Goal: Obtain resource: Download file/media

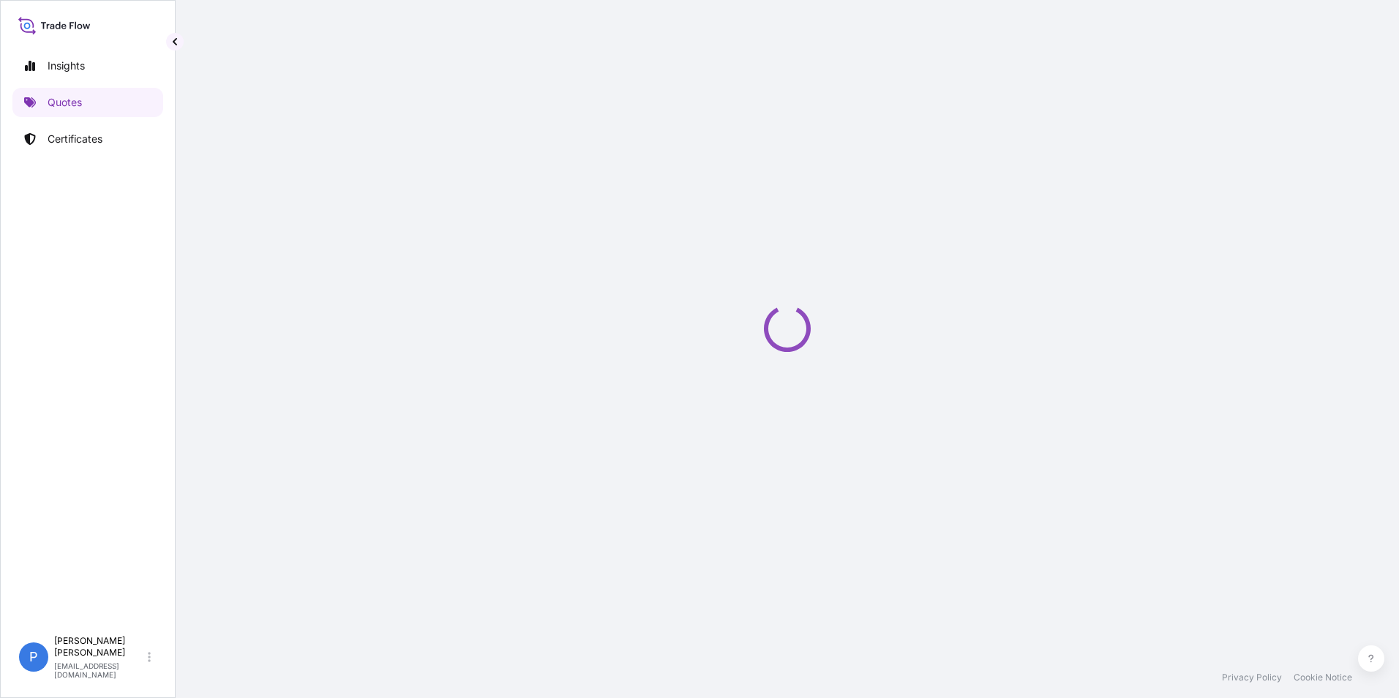
select select "Road / [GEOGRAPHIC_DATA]"
select select "Sea"
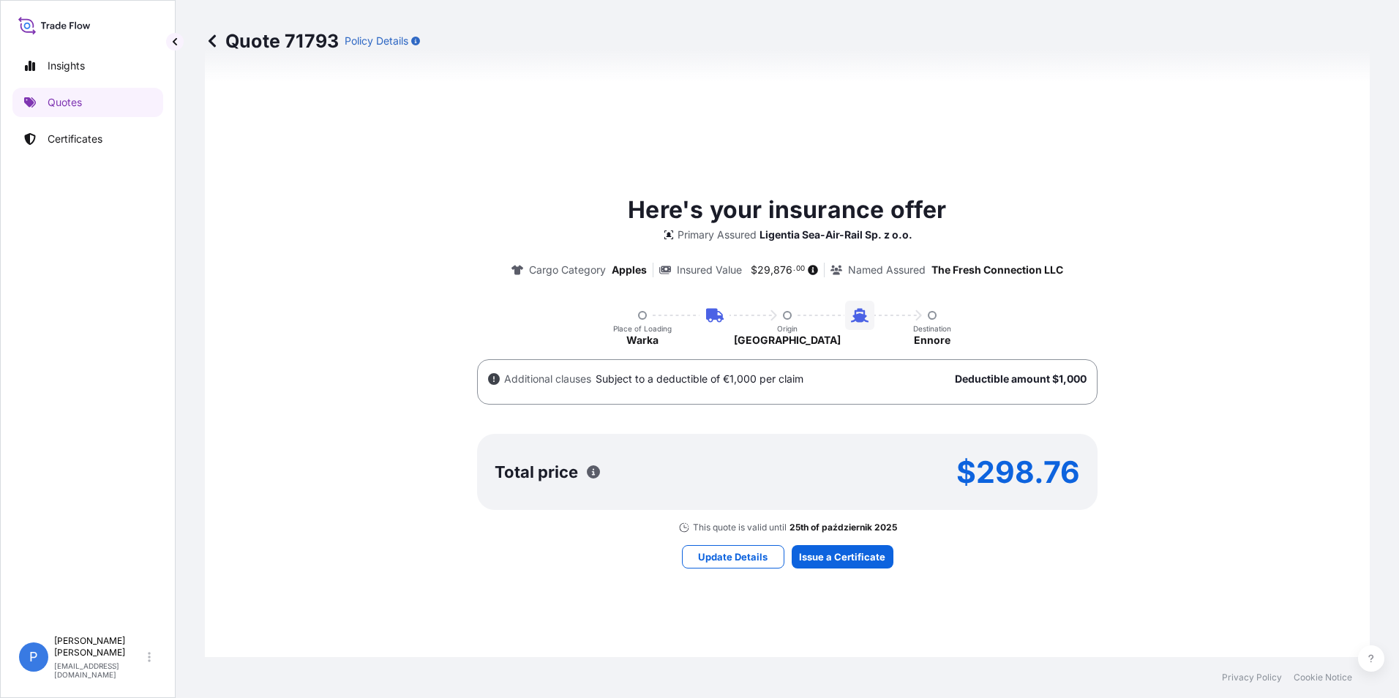
scroll to position [879, 0]
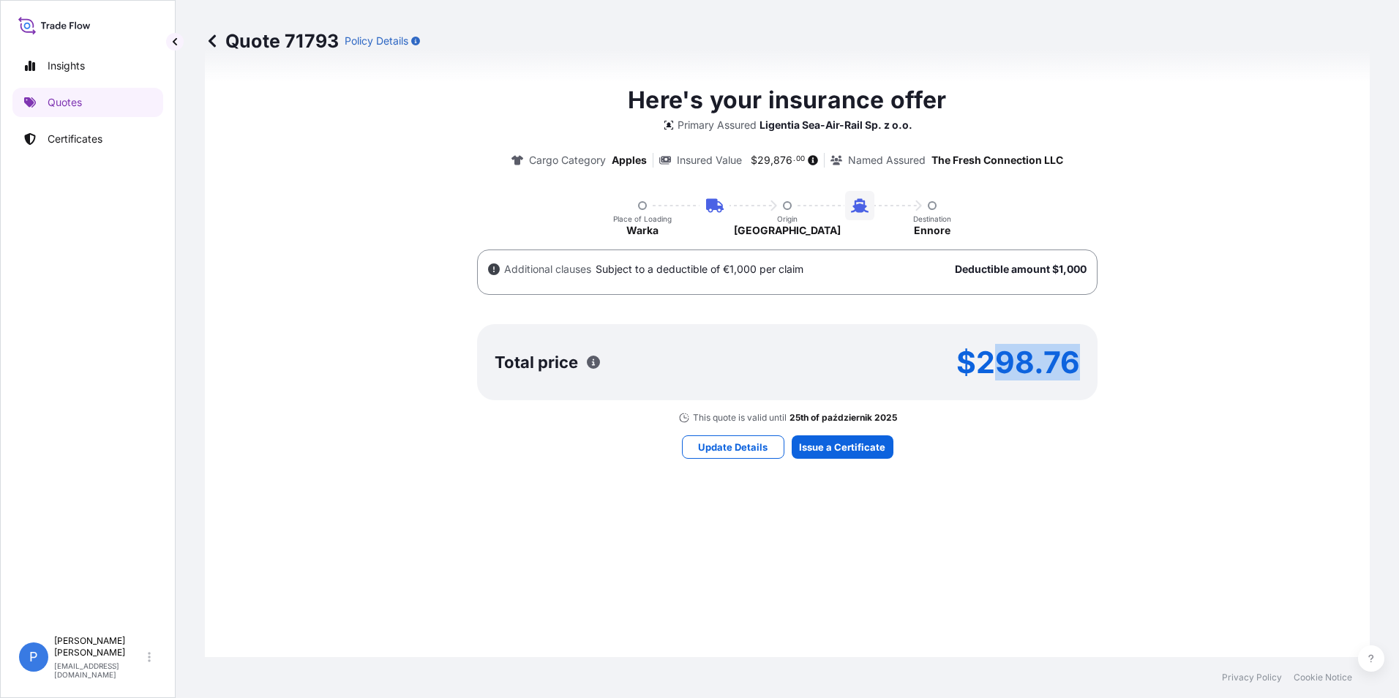
drag, startPoint x: 981, startPoint y: 363, endPoint x: 1070, endPoint y: 358, distance: 89.4
click at [1070, 358] on p "$298.76" at bounding box center [1018, 361] width 124 height 23
drag, startPoint x: 1070, startPoint y: 358, endPoint x: 988, endPoint y: 358, distance: 82.7
click at [988, 358] on p "$298.76" at bounding box center [1018, 361] width 124 height 23
drag, startPoint x: 988, startPoint y: 358, endPoint x: 980, endPoint y: 362, distance: 8.5
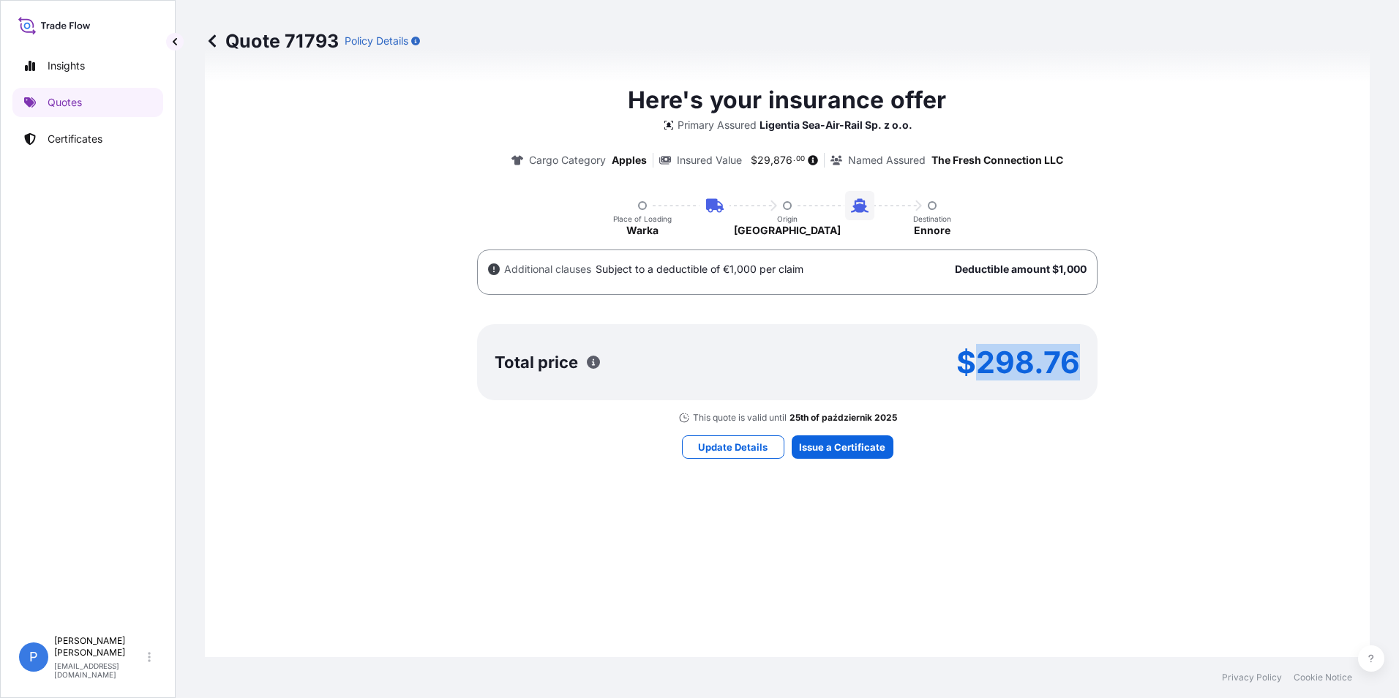
click at [980, 362] on div "Total price $298.76" at bounding box center [787, 362] width 620 height 76
copy p "298.76"
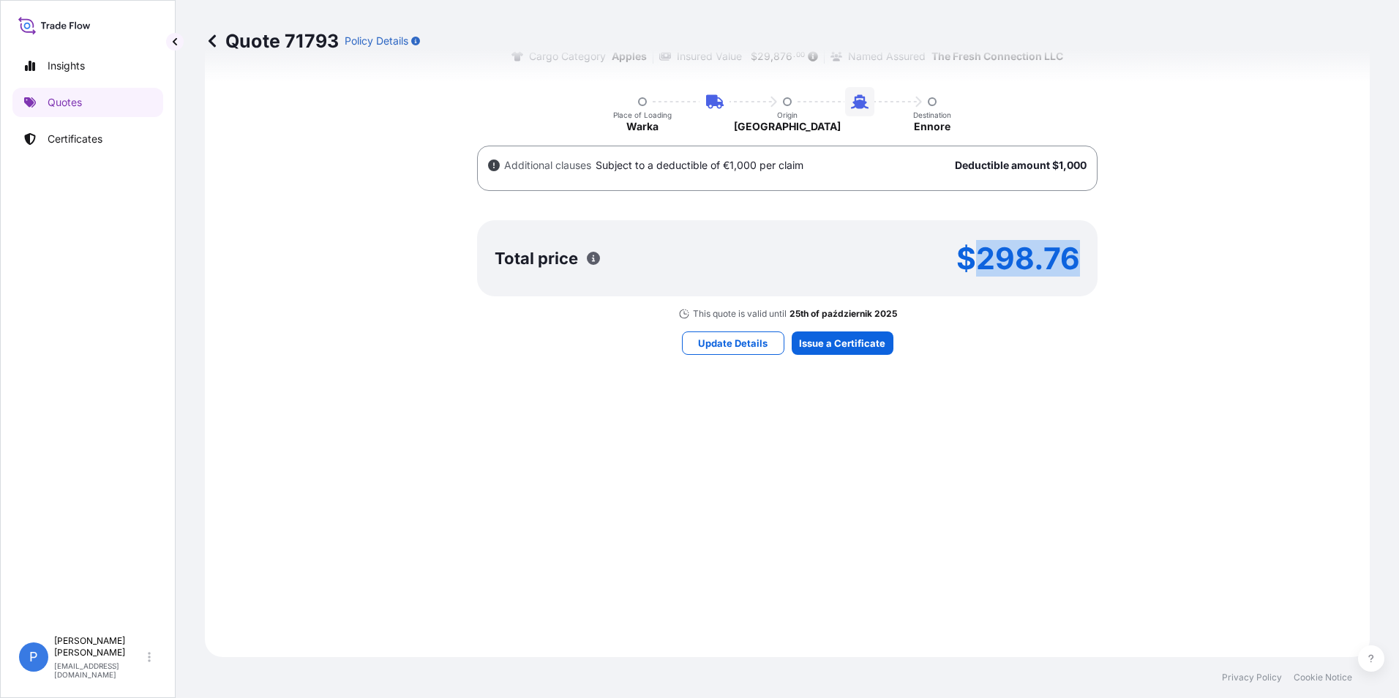
click at [1020, 312] on div "Here's your insurance offer Primary Assured Ligentia Sea-Air-Rail Sp. z o.o. Ca…" at bounding box center [787, 149] width 1124 height 341
drag, startPoint x: 976, startPoint y: 260, endPoint x: 1079, endPoint y: 260, distance: 103.2
click at [1079, 260] on div "Total price $298.76" at bounding box center [787, 258] width 620 height 76
copy p "298.76"
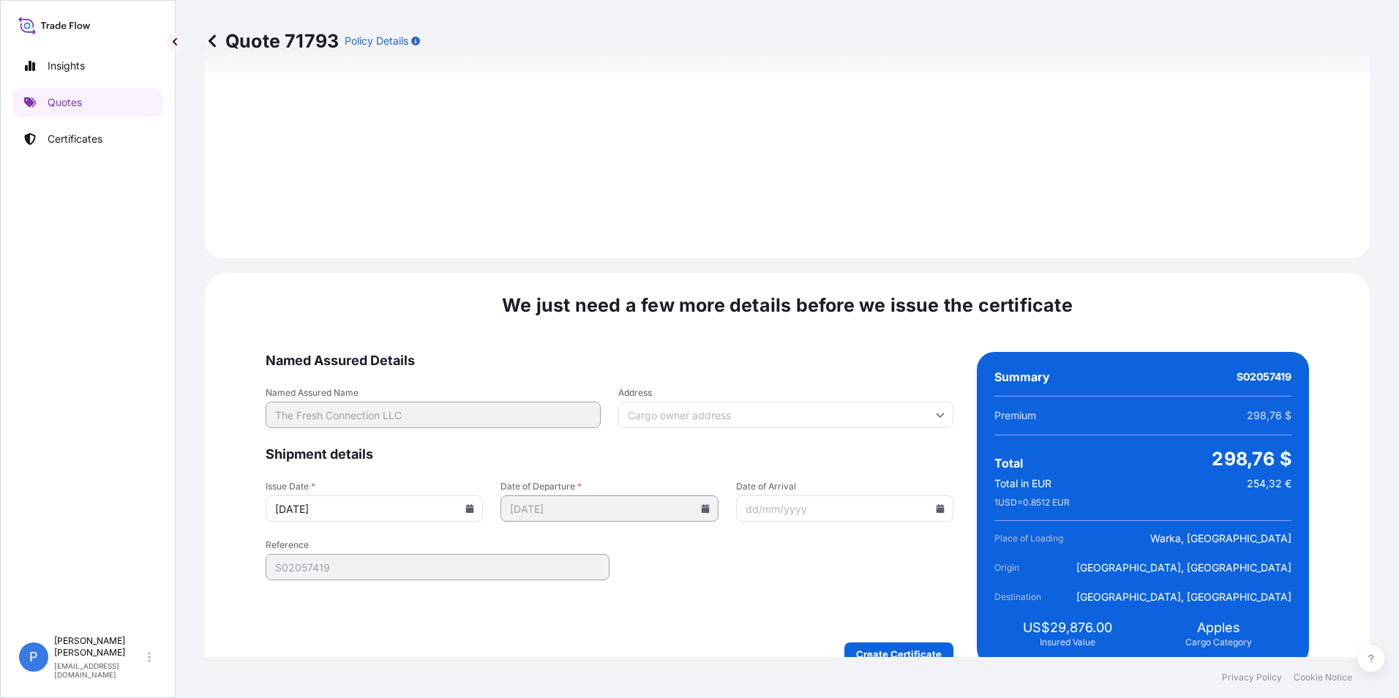
scroll to position [1839, 0]
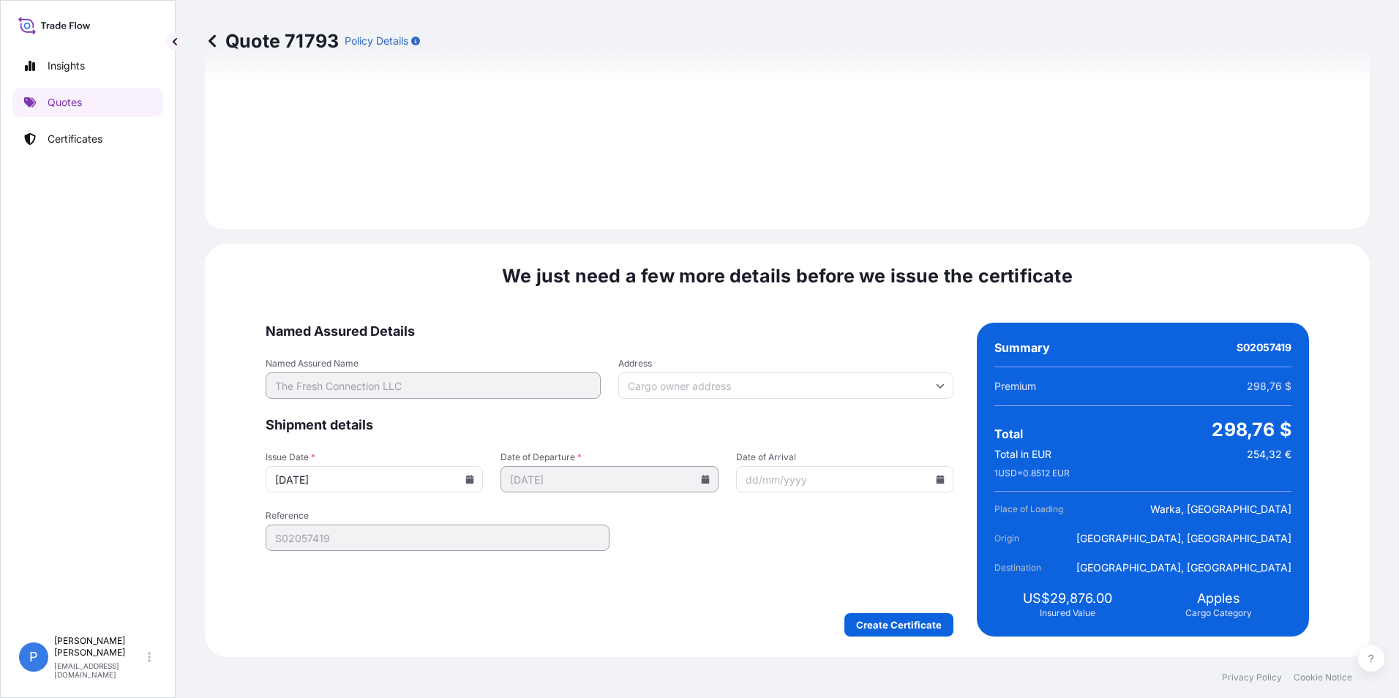
click at [822, 540] on form "Named Assured Details Named Assured Name The Fresh Connection LLC Address Shipm…" at bounding box center [610, 480] width 688 height 314
click at [483, 479] on input "[DATE]" at bounding box center [374, 479] width 217 height 26
click at [474, 480] on icon at bounding box center [470, 479] width 8 height 9
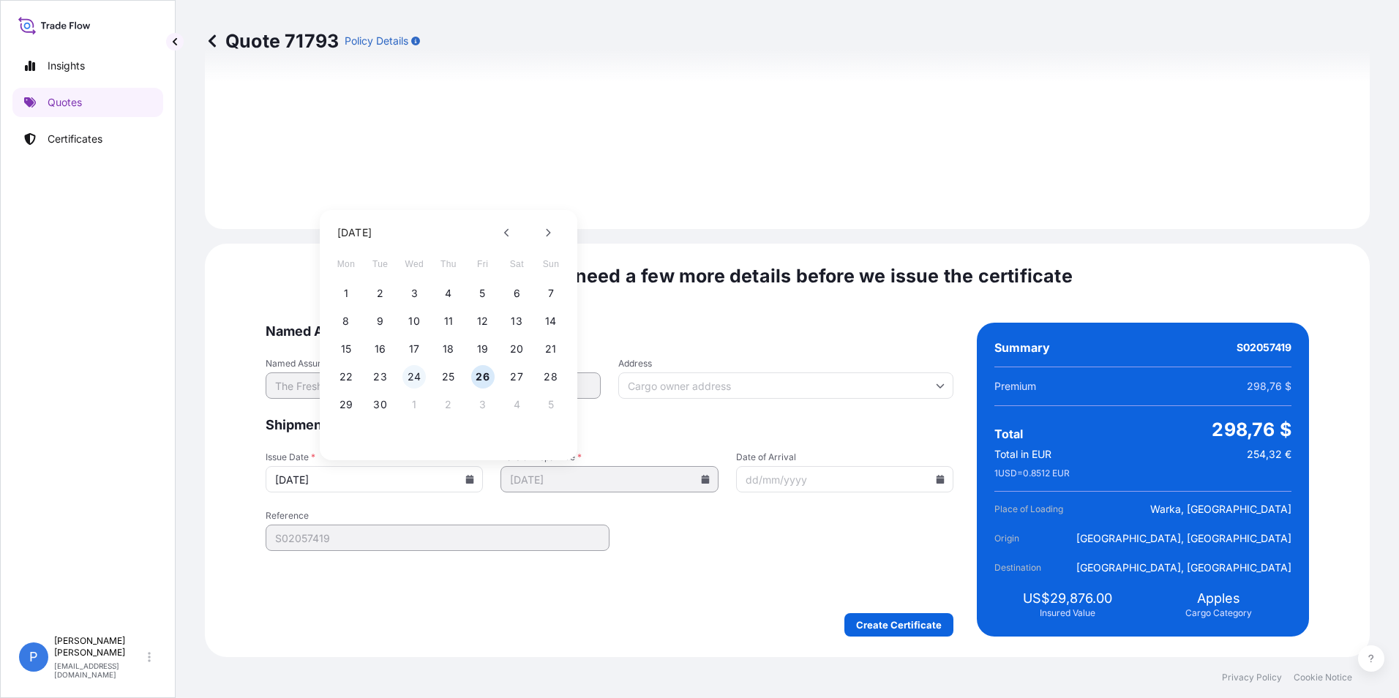
click at [419, 384] on button "24" at bounding box center [413, 376] width 23 height 23
type input "[DATE]"
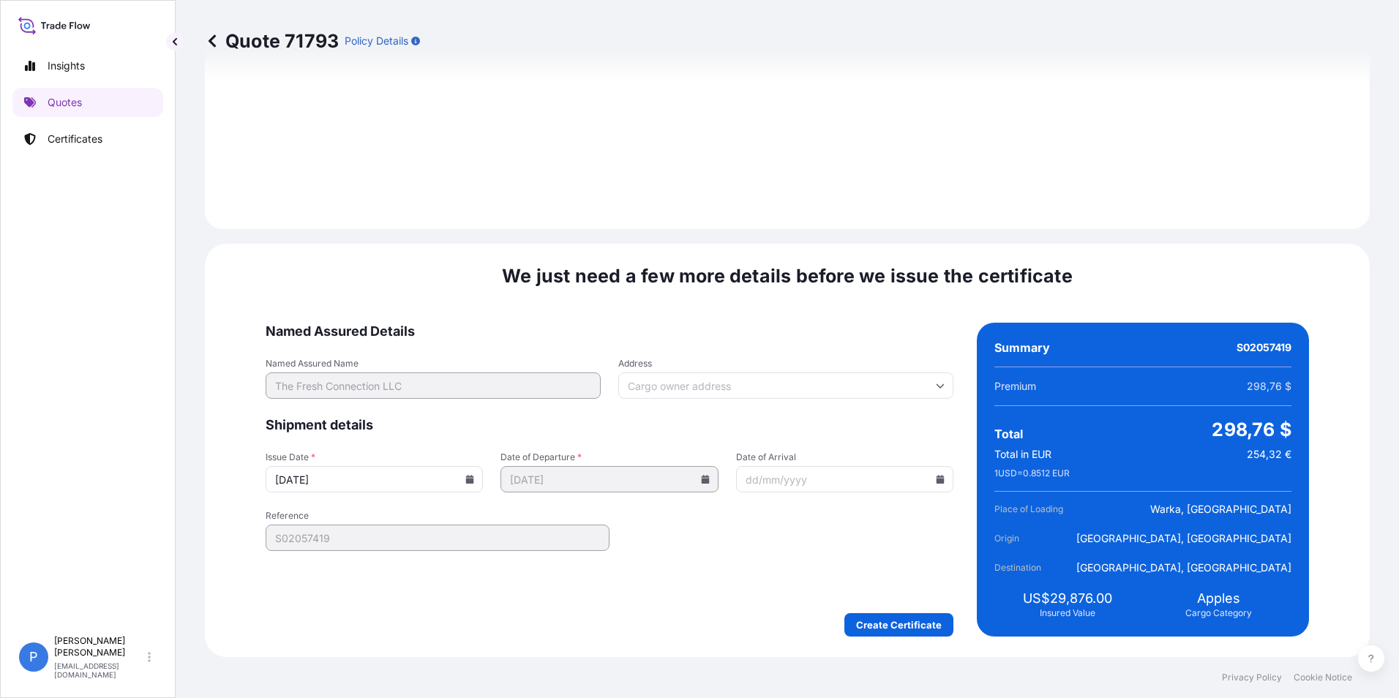
click at [781, 558] on form "Named Assured Details Named Assured Name The Fresh Connection LLC Address Shipm…" at bounding box center [610, 480] width 688 height 314
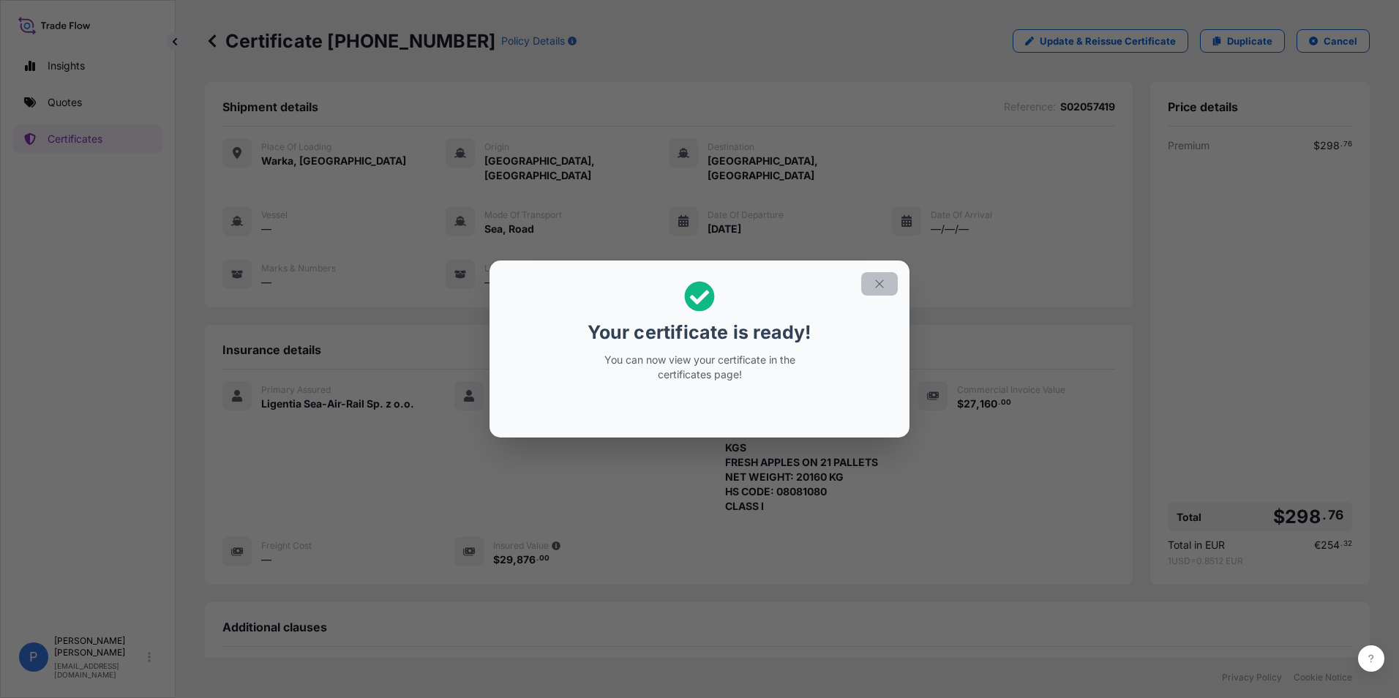
click at [879, 293] on button "button" at bounding box center [879, 283] width 37 height 23
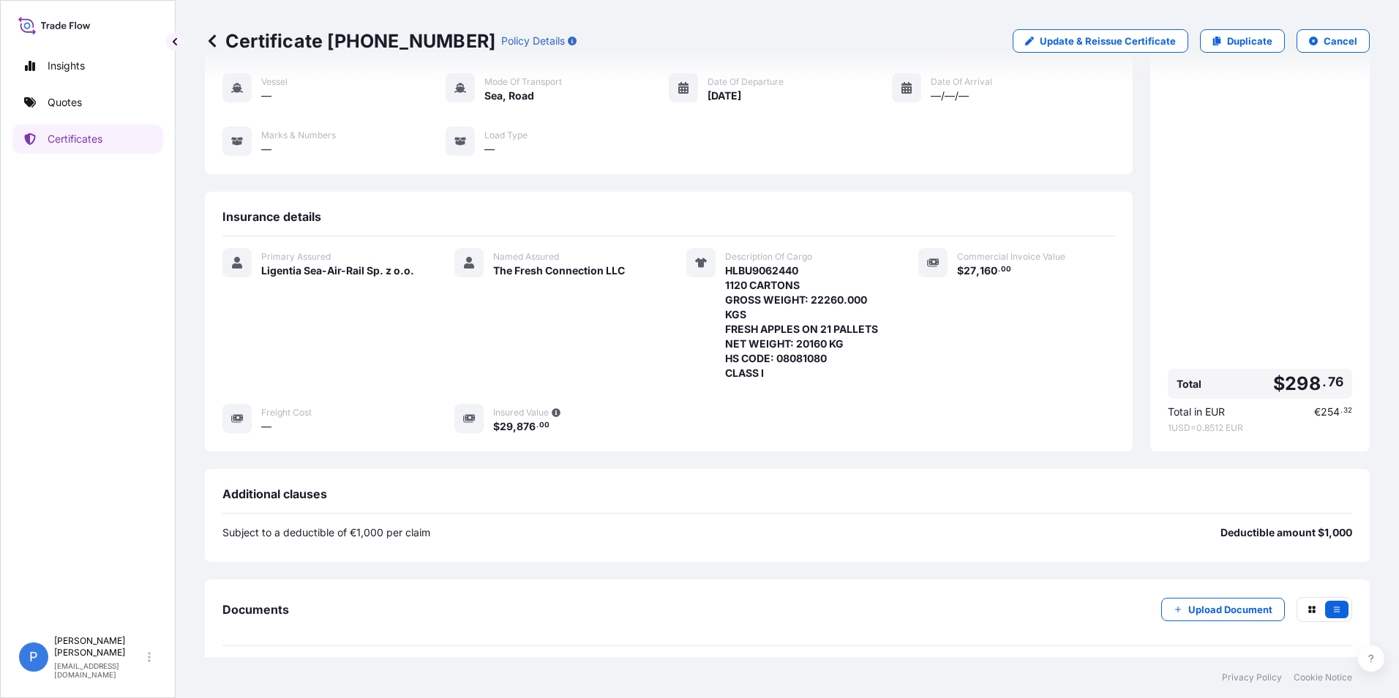
scroll to position [242, 0]
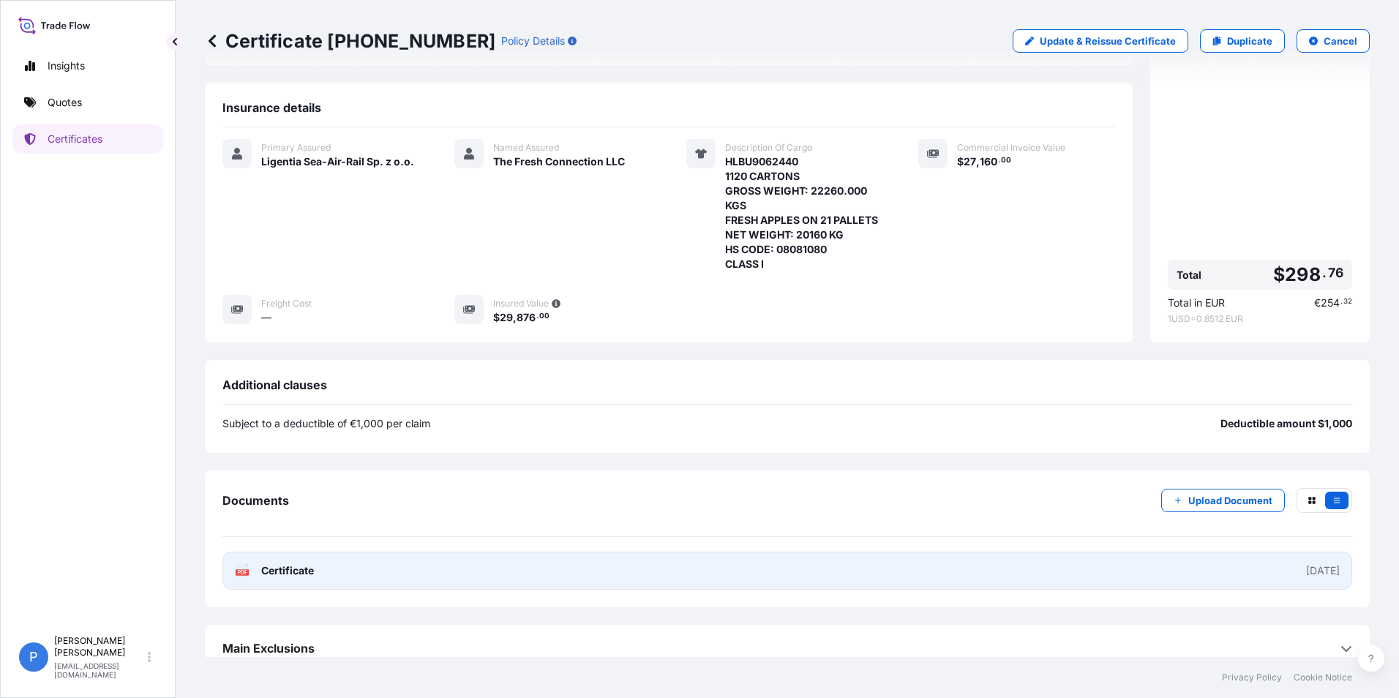
click at [1222, 563] on link "PDF Certificate [DATE]" at bounding box center [787, 571] width 1130 height 38
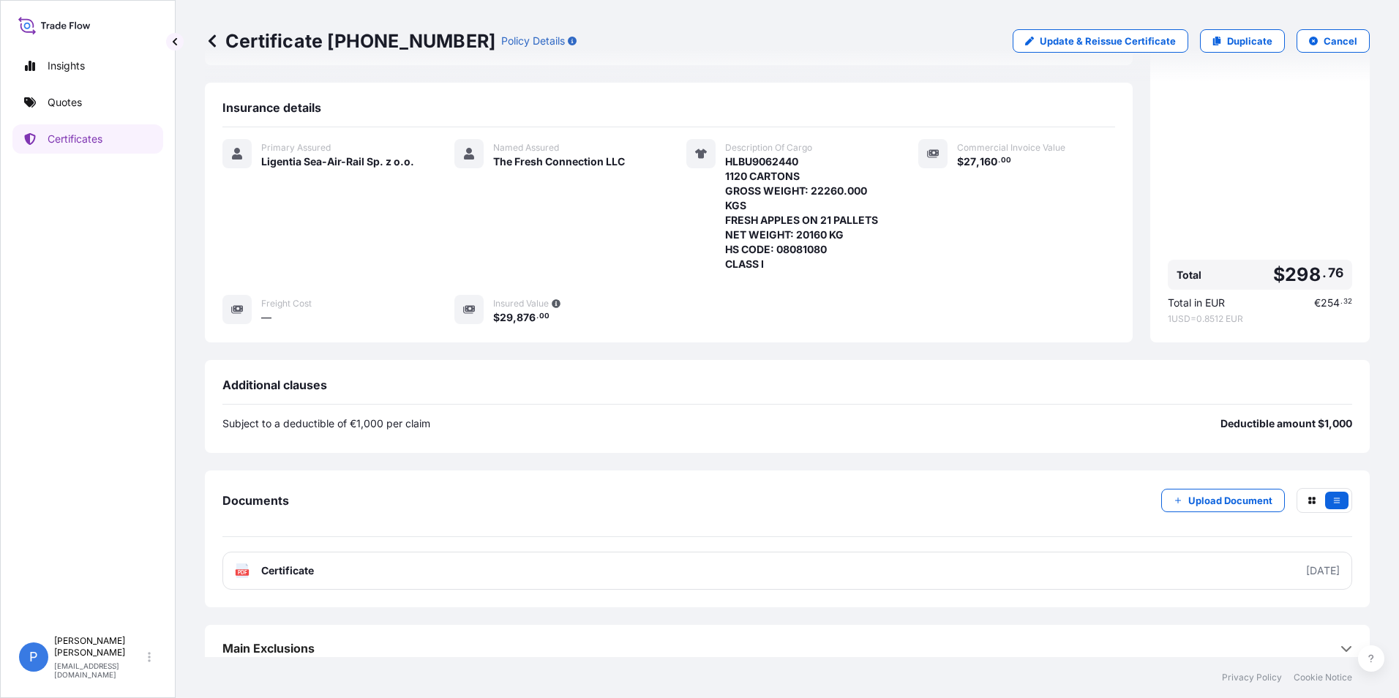
click at [749, 383] on div "Additional clauses" at bounding box center [787, 391] width 1130 height 27
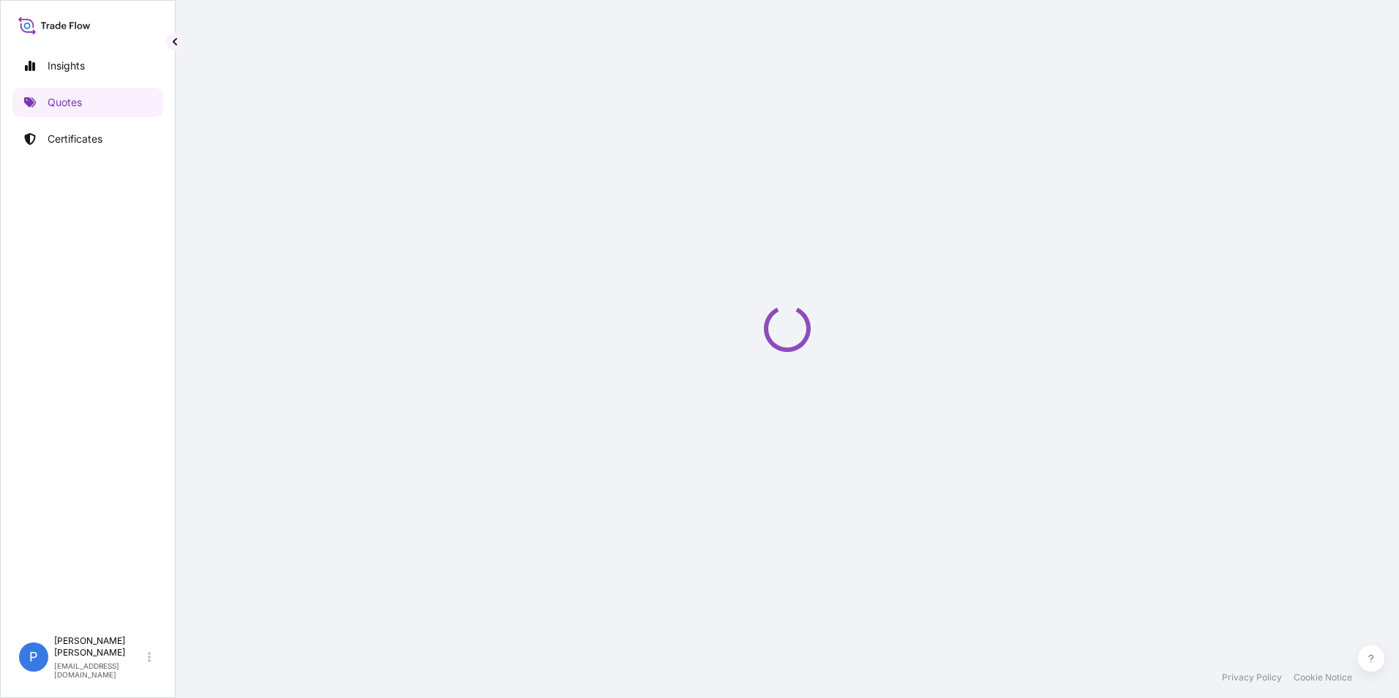
select select "Road / [GEOGRAPHIC_DATA]"
select select "Sea"
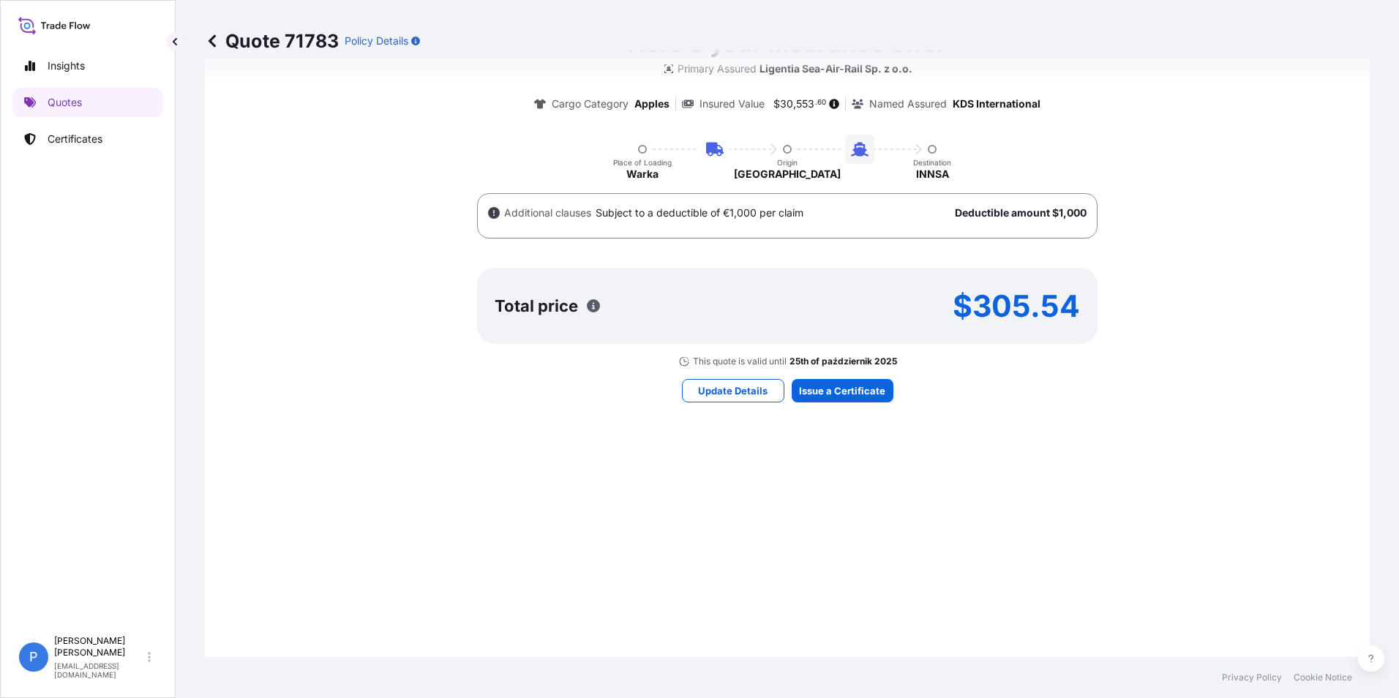
scroll to position [953, 0]
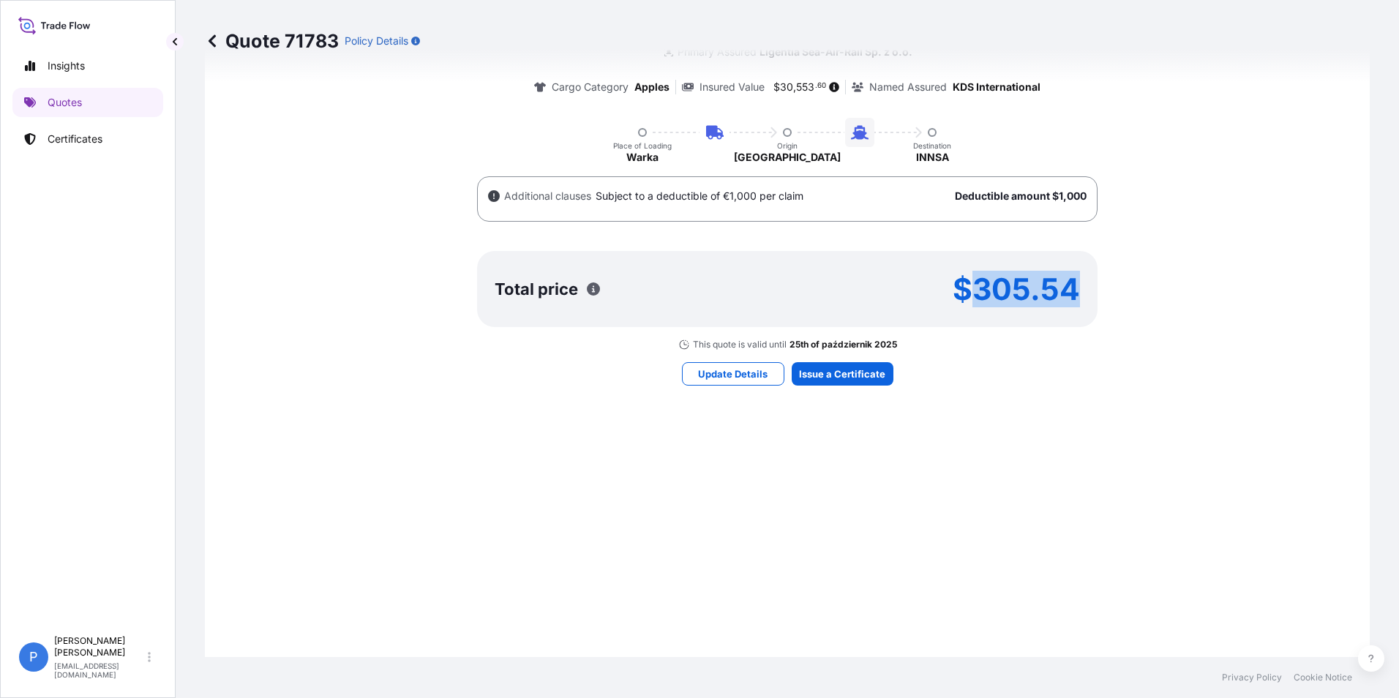
drag, startPoint x: 977, startPoint y: 292, endPoint x: 1095, endPoint y: 291, distance: 117.8
click at [1095, 291] on div "Here's your insurance offer Primary Assured Ligentia Sea-Air-Rail Sp. z o.o. Ca…" at bounding box center [787, 180] width 1124 height 341
copy p "305.54"
drag, startPoint x: 778, startPoint y: 86, endPoint x: 823, endPoint y: 86, distance: 45.4
click at [823, 86] on span "$ 30 , 553 . 60" at bounding box center [805, 87] width 70 height 10
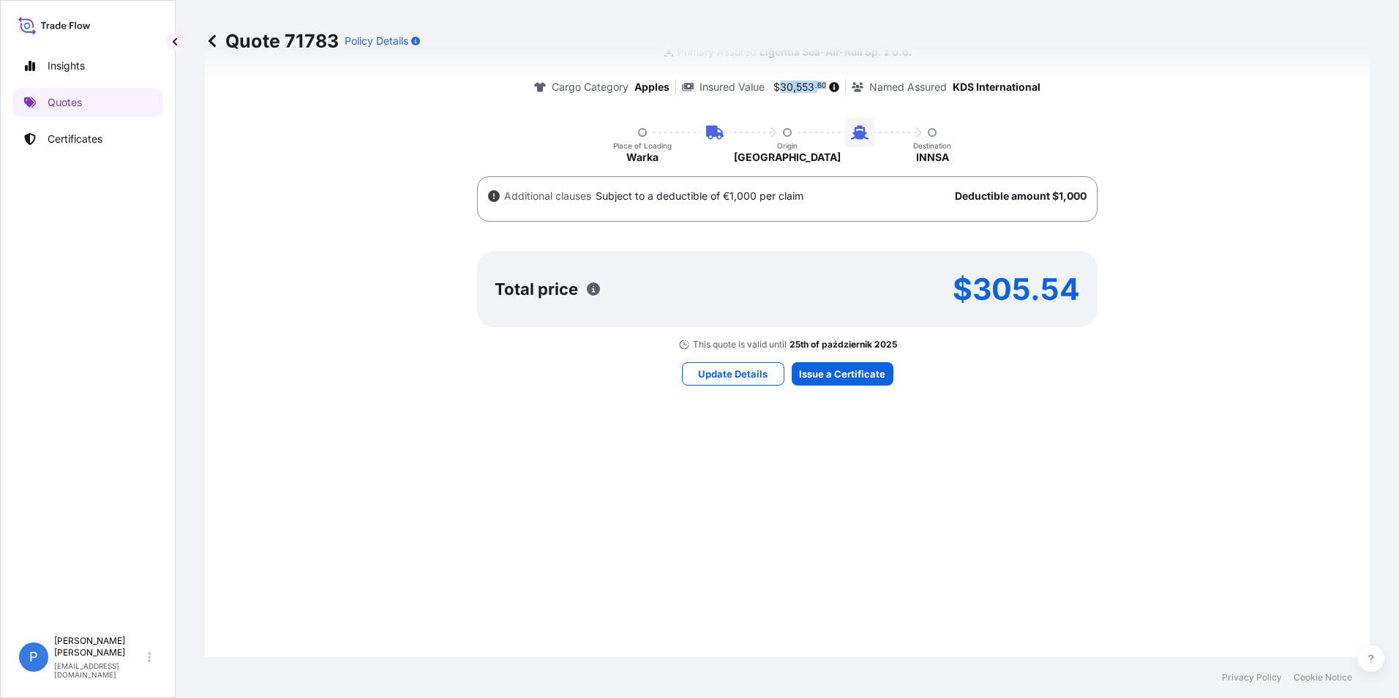
copy span "30 , 553 . 60"
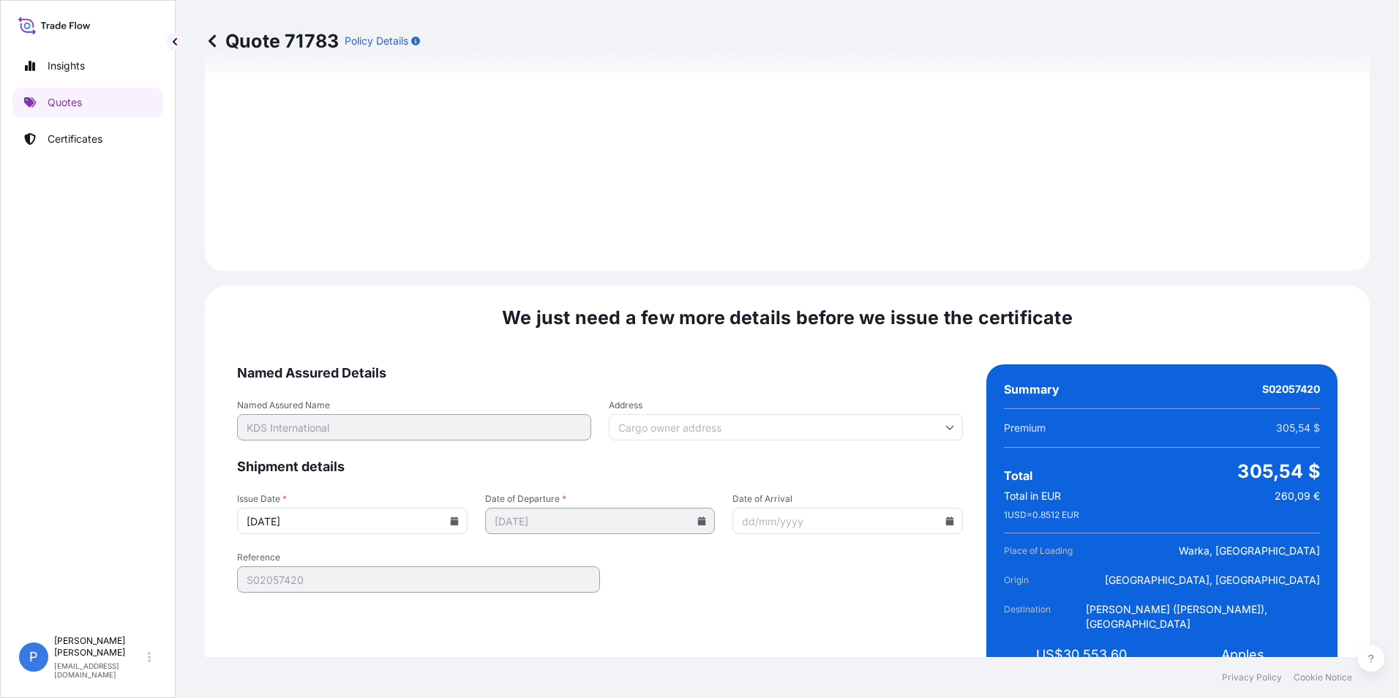
scroll to position [1839, 0]
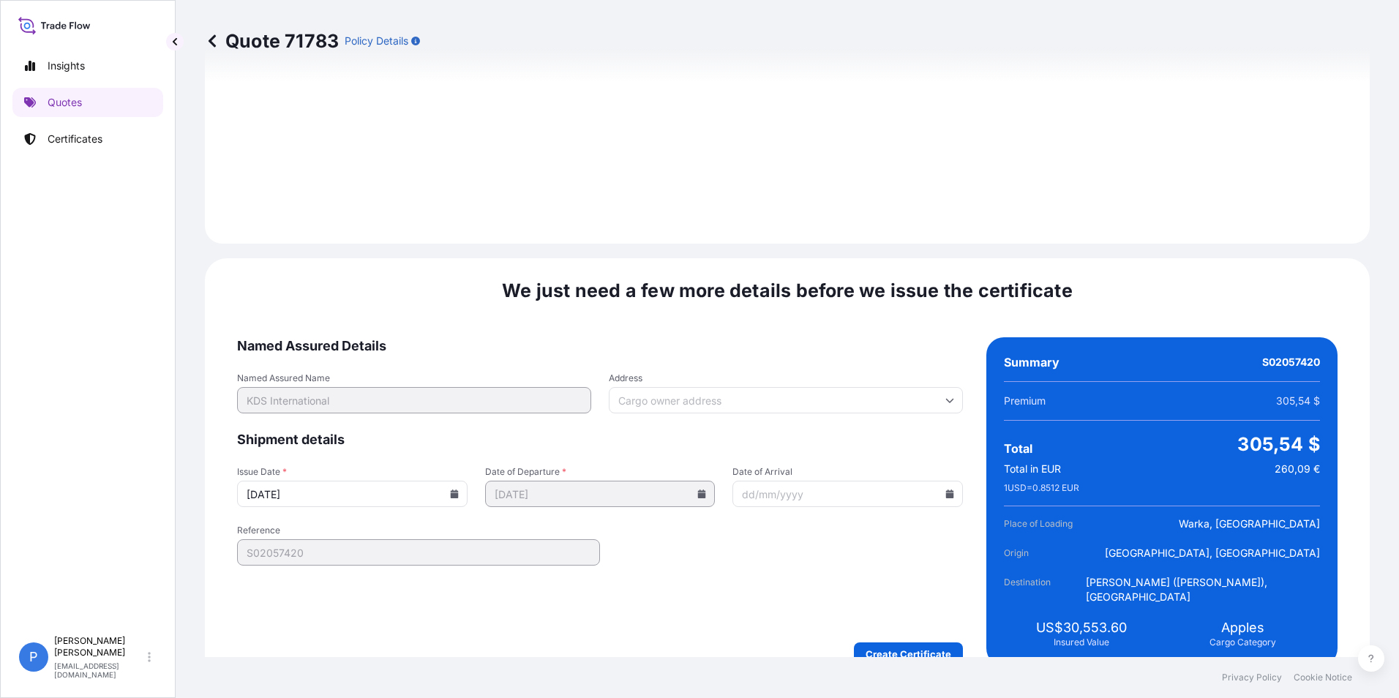
click at [468, 482] on input "[DATE]" at bounding box center [352, 494] width 230 height 26
click at [458, 489] on icon at bounding box center [454, 493] width 8 height 9
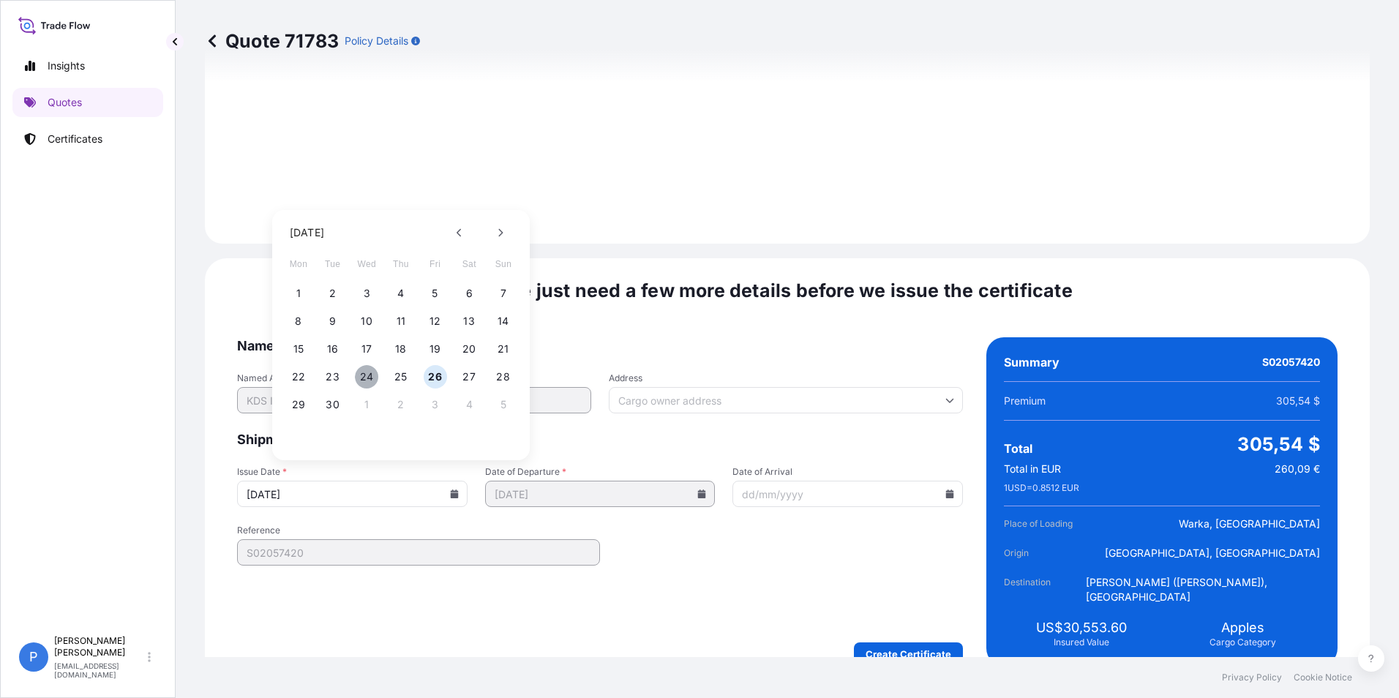
click at [367, 380] on button "24" at bounding box center [366, 376] width 23 height 23
type input "[DATE]"
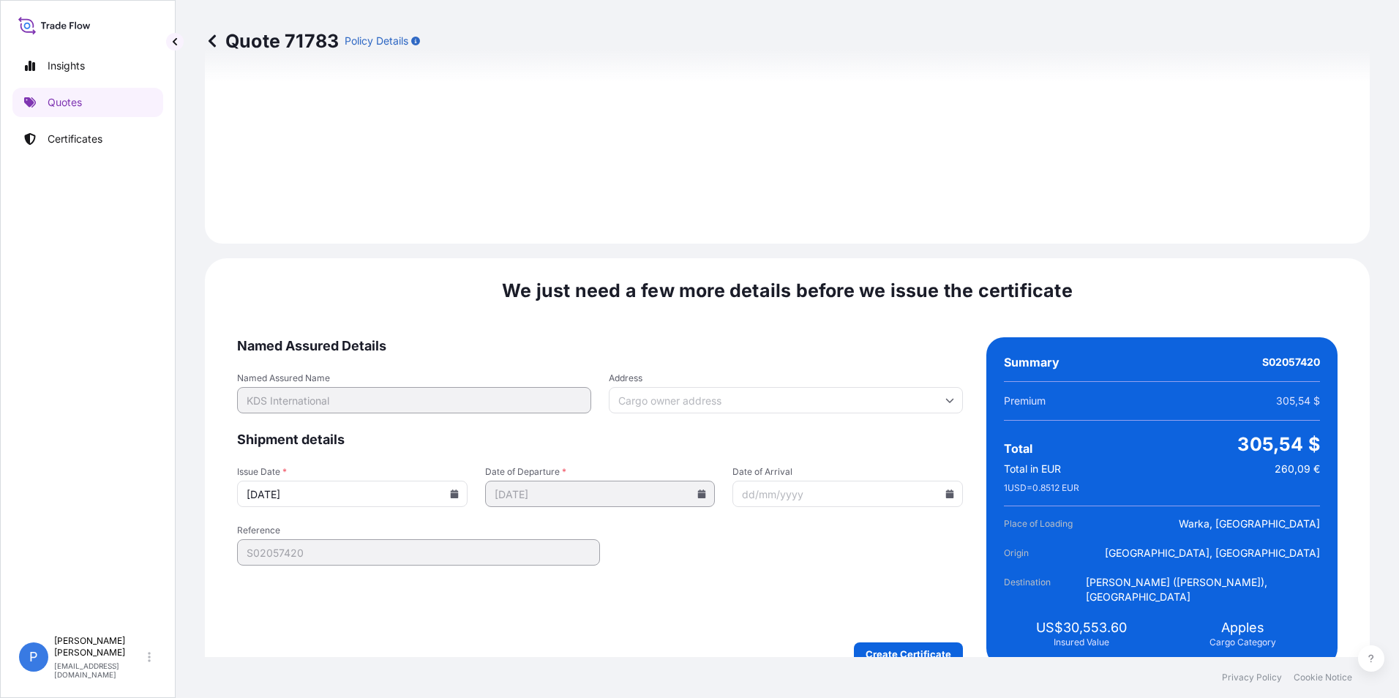
drag, startPoint x: 431, startPoint y: 590, endPoint x: 421, endPoint y: 511, distance: 80.3
click at [430, 592] on form "Named Assured Details Named Assured Name KDS International Address Shipment det…" at bounding box center [600, 501] width 726 height 329
click at [698, 592] on form "Named Assured Details Named Assured Name KDS International Address Shipment det…" at bounding box center [600, 501] width 726 height 329
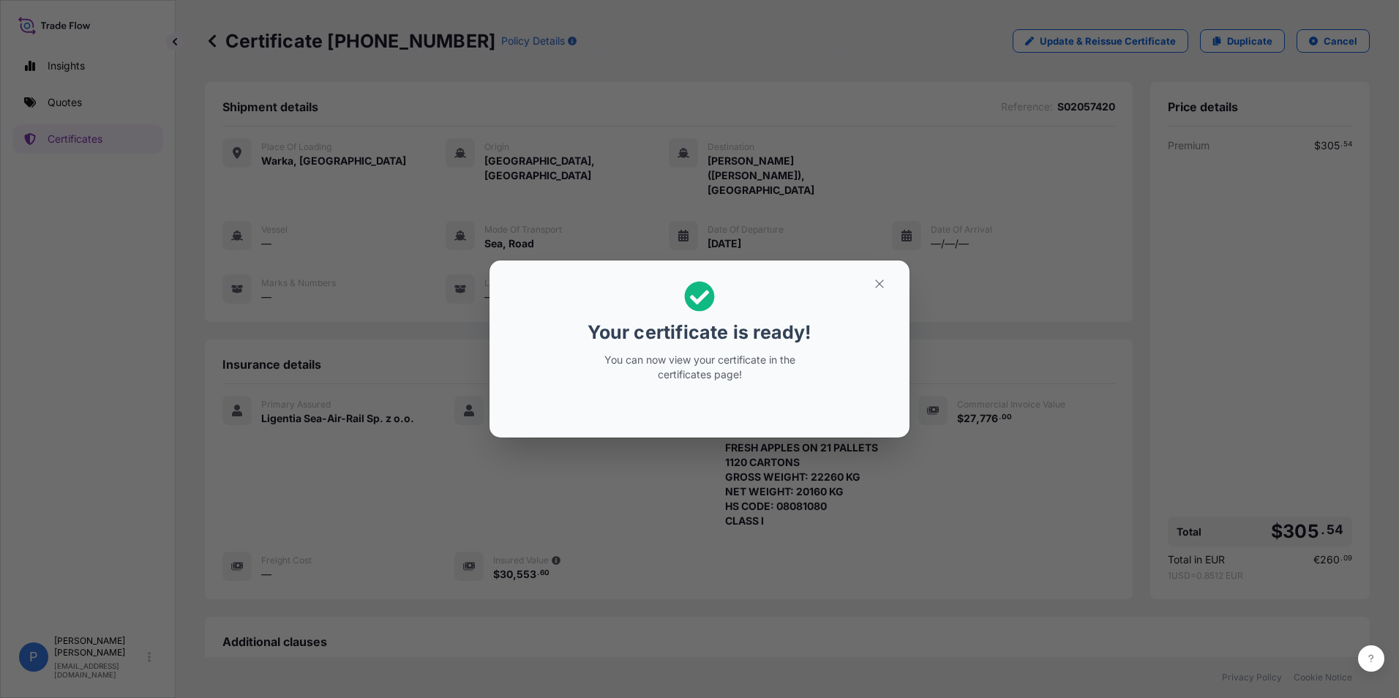
click at [884, 280] on icon "button" at bounding box center [879, 283] width 13 height 13
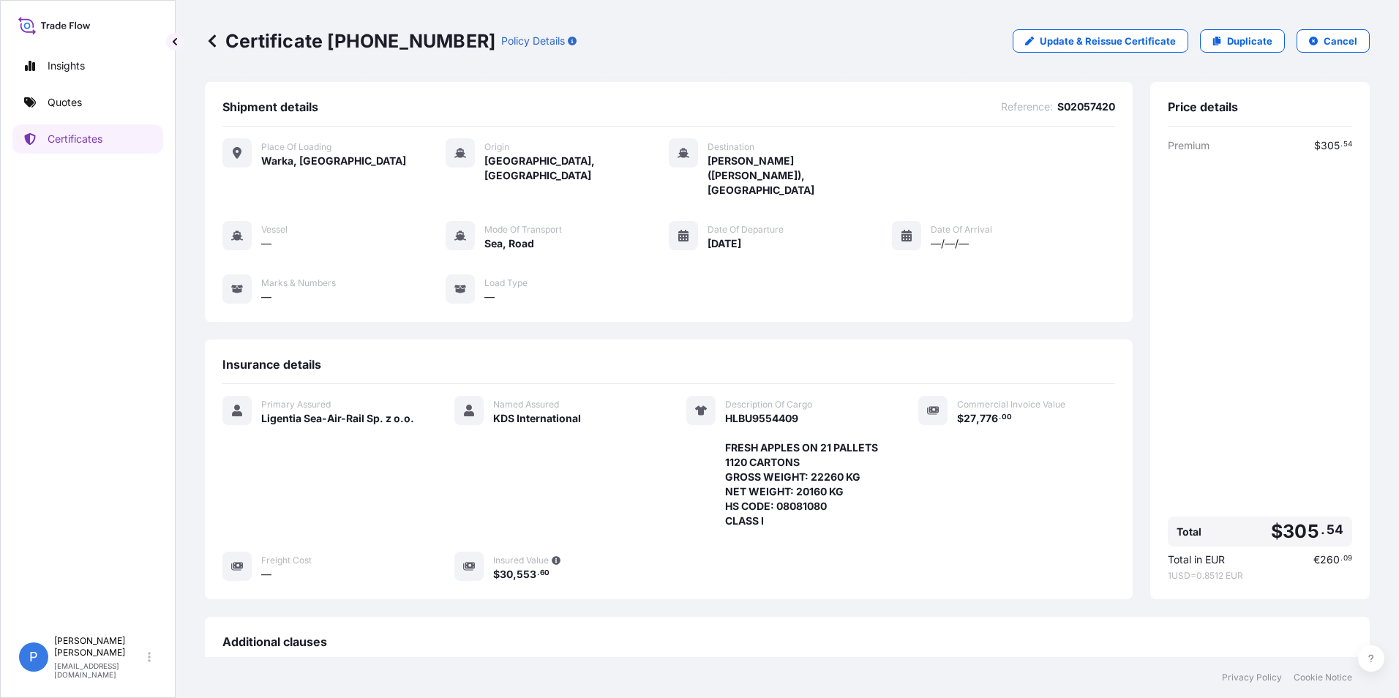
scroll to position [257, 0]
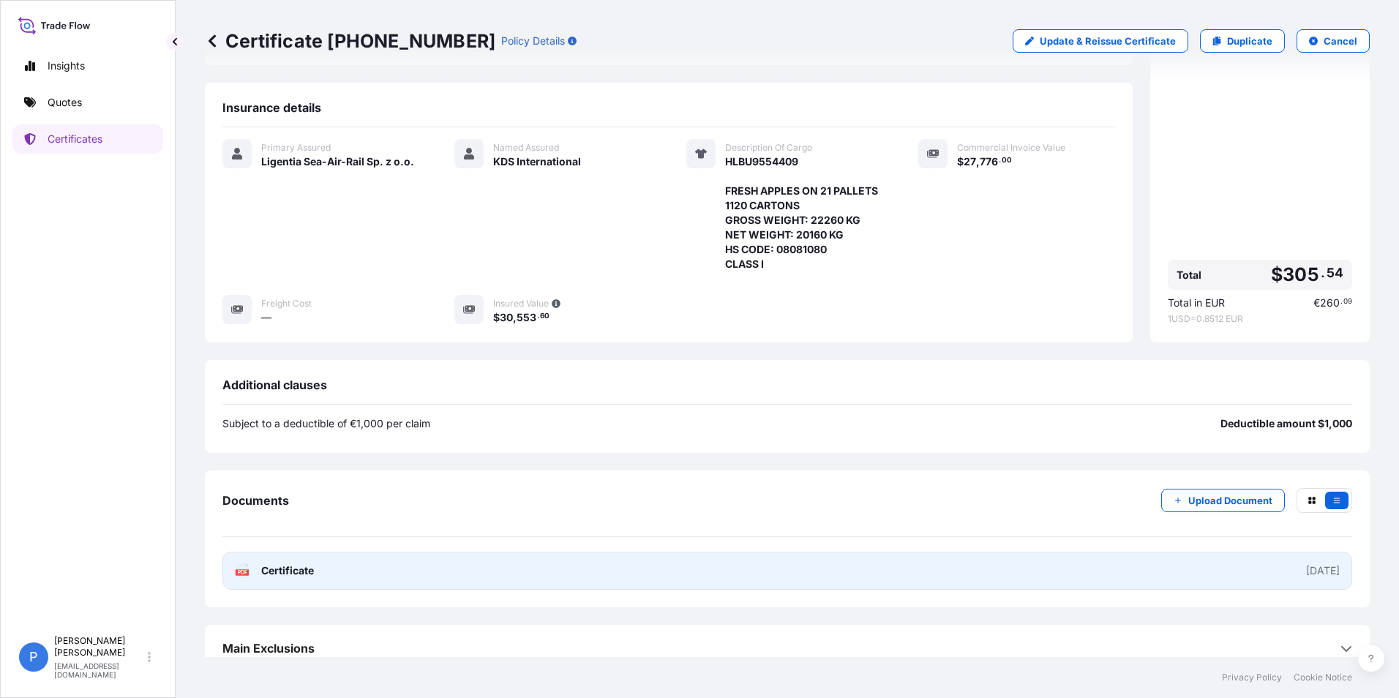
click at [1306, 563] on div "[DATE]" at bounding box center [1323, 570] width 34 height 15
